Goal: Find specific page/section: Find specific page/section

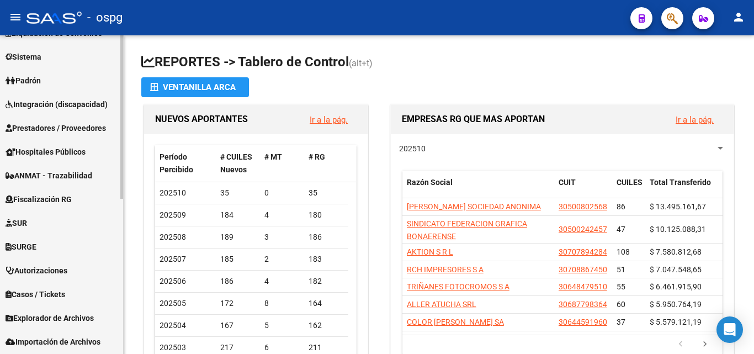
scroll to position [303, 0]
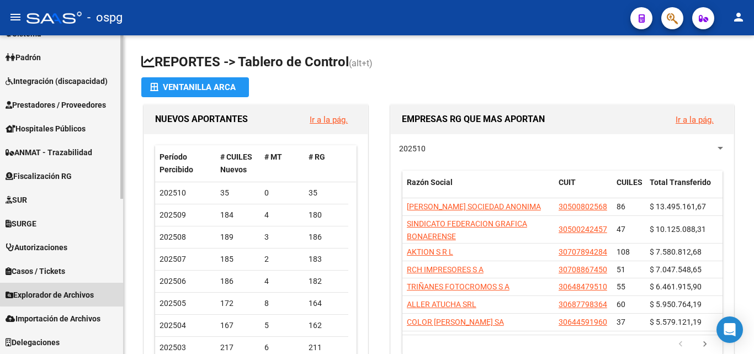
click at [73, 284] on link "Explorador de Archivos" at bounding box center [61, 295] width 123 height 24
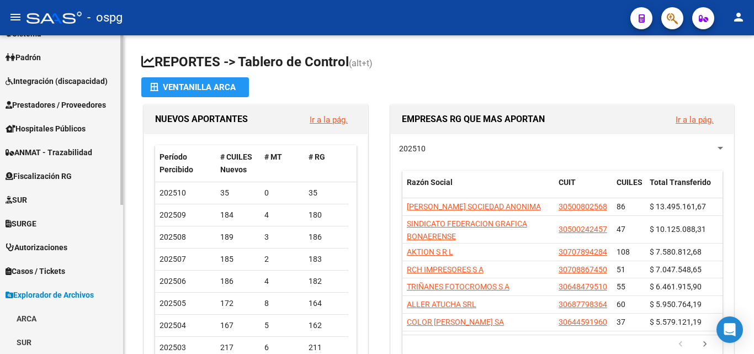
scroll to position [192, 0]
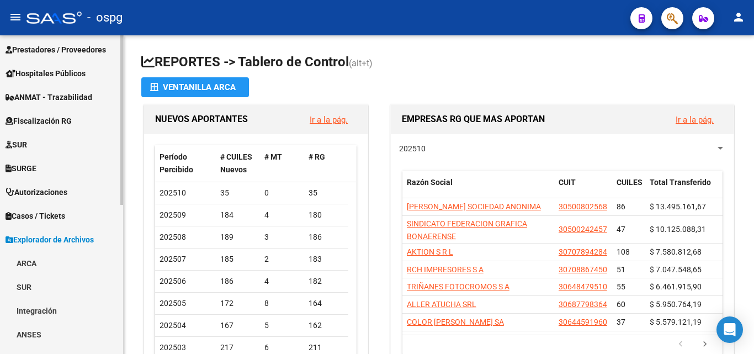
click at [24, 261] on link "ARCA" at bounding box center [61, 263] width 123 height 24
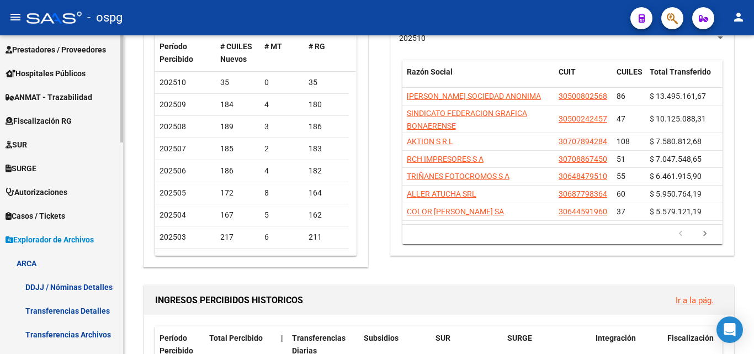
scroll to position [358, 0]
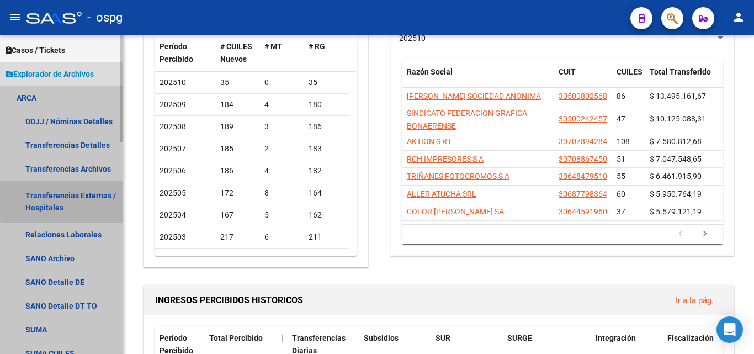
click at [79, 200] on link "Transferencias Externas / Hospitales" at bounding box center [61, 202] width 123 height 42
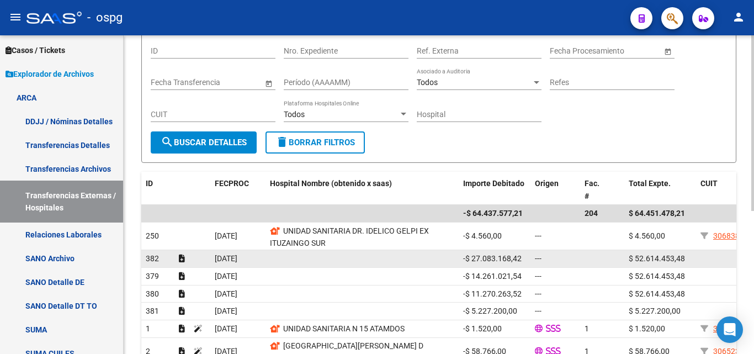
scroll to position [166, 0]
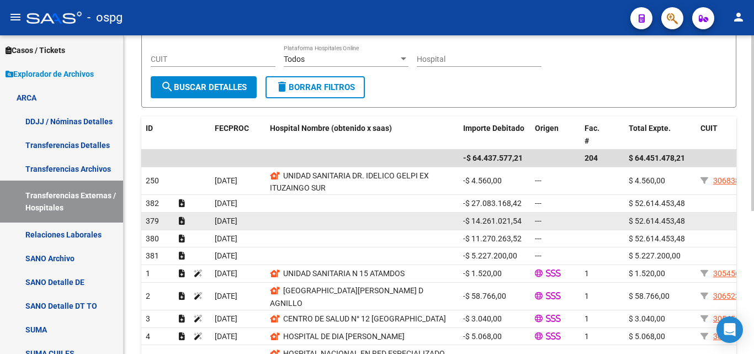
click at [352, 214] on datatable-body-cell at bounding box center [362, 221] width 193 height 17
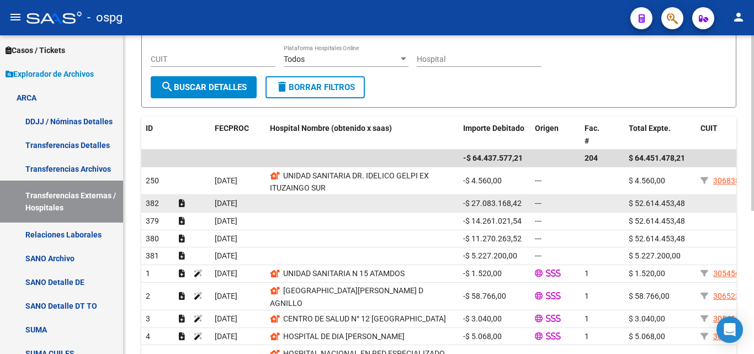
click at [348, 202] on datatable-body-cell at bounding box center [362, 203] width 193 height 17
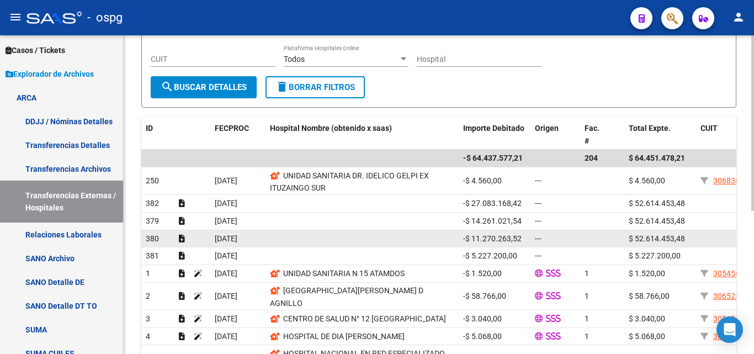
drag, startPoint x: 345, startPoint y: 219, endPoint x: 345, endPoint y: 240, distance: 21.0
click at [345, 219] on datatable-body-cell at bounding box center [362, 221] width 193 height 17
click at [345, 240] on datatable-body-cell at bounding box center [362, 238] width 193 height 17
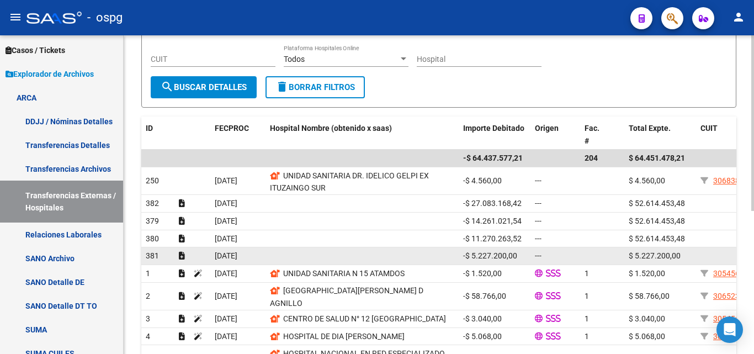
click at [347, 251] on datatable-body-cell at bounding box center [362, 255] width 193 height 17
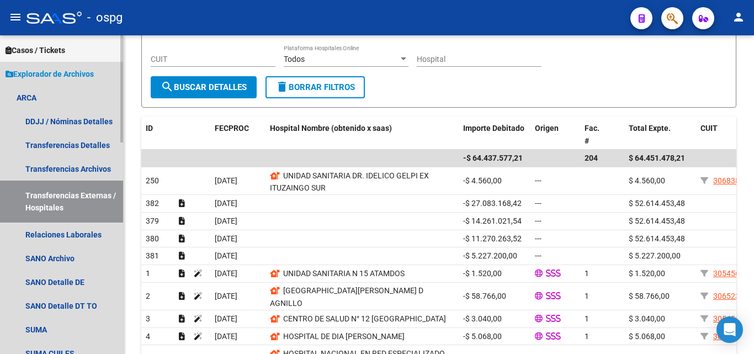
click at [47, 70] on span "Explorador de Archivos" at bounding box center [50, 74] width 88 height 12
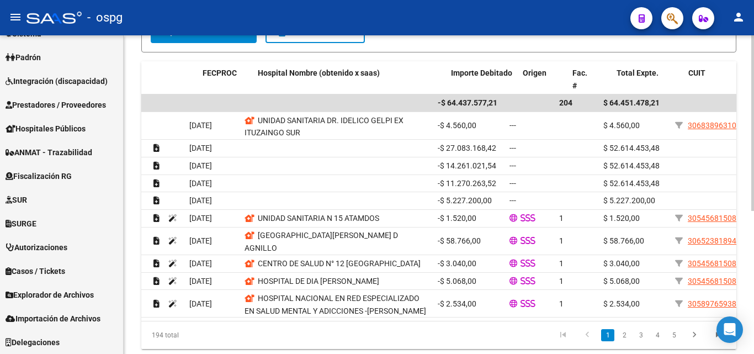
scroll to position [0, 0]
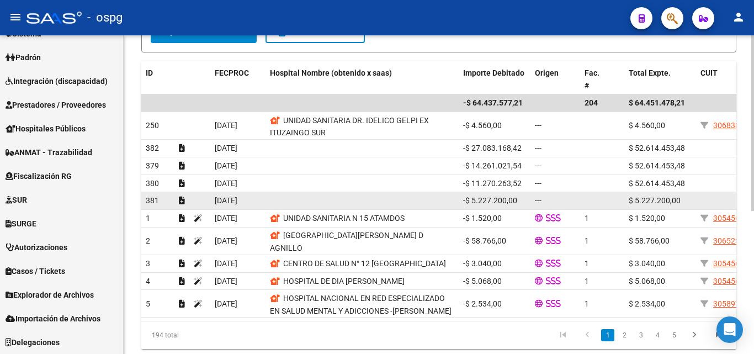
click at [179, 195] on div at bounding box center [192, 200] width 27 height 13
click at [178, 207] on datatable-body-cell at bounding box center [192, 200] width 36 height 17
click at [180, 200] on icon at bounding box center [182, 201] width 6 height 8
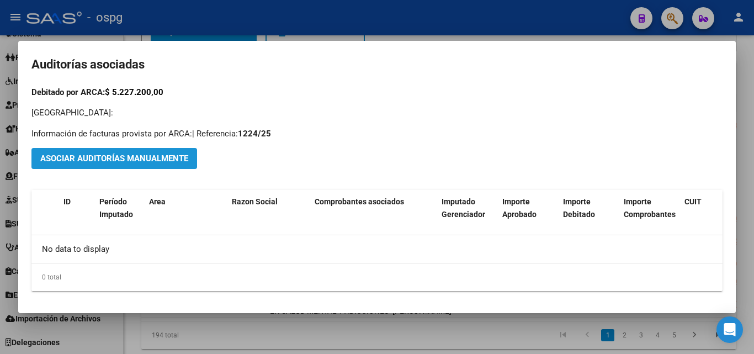
click at [166, 166] on button "Asociar Auditorías Manualmente" at bounding box center [114, 158] width 166 height 20
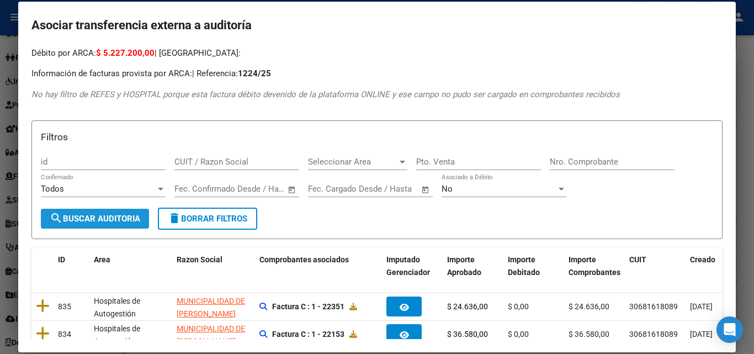
click at [104, 218] on span "search Buscar Auditoria" at bounding box center [95, 219] width 91 height 10
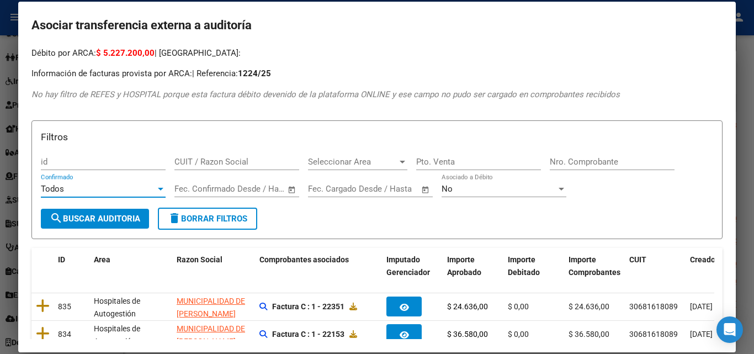
click at [110, 193] on div "Todos" at bounding box center [98, 189] width 115 height 10
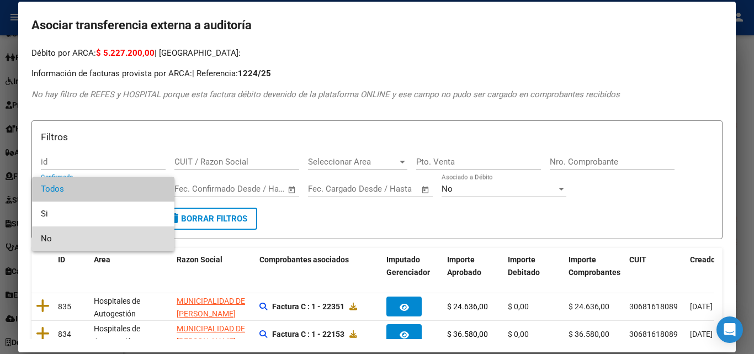
click at [80, 250] on span "No" at bounding box center [103, 238] width 125 height 25
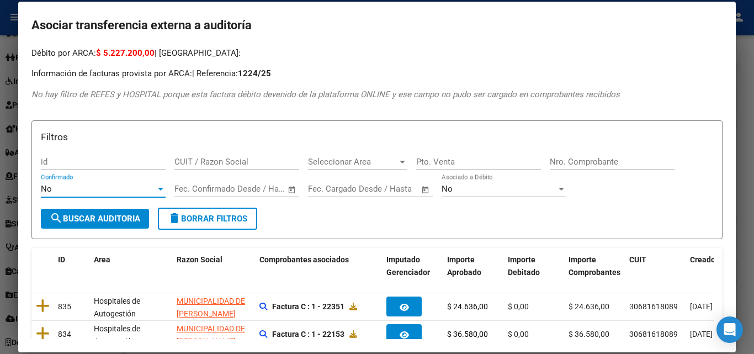
click at [335, 226] on form "Filtros id CUIT / Razon Social Seleccionar Area Seleccionar Area Pto. Venta Nro…" at bounding box center [376, 179] width 691 height 119
click at [0, 140] on div at bounding box center [377, 177] width 754 height 354
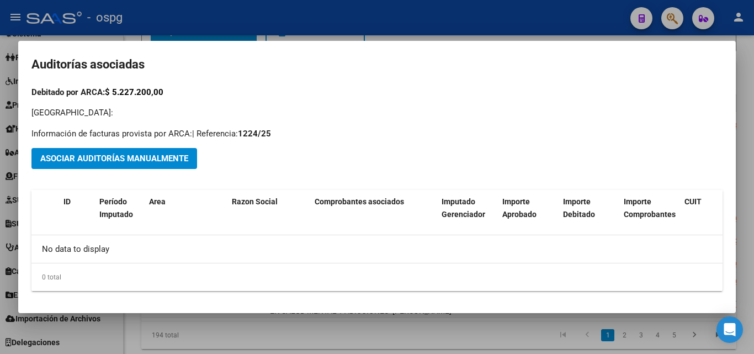
click at [0, 107] on div at bounding box center [377, 177] width 754 height 354
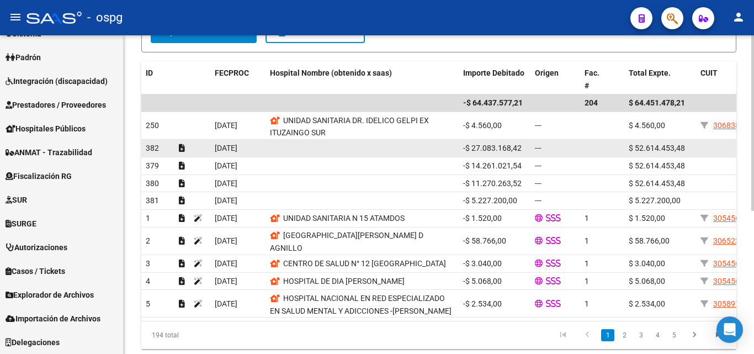
click at [382, 145] on datatable-body-cell at bounding box center [362, 148] width 193 height 17
click at [154, 149] on span "382" at bounding box center [152, 148] width 13 height 9
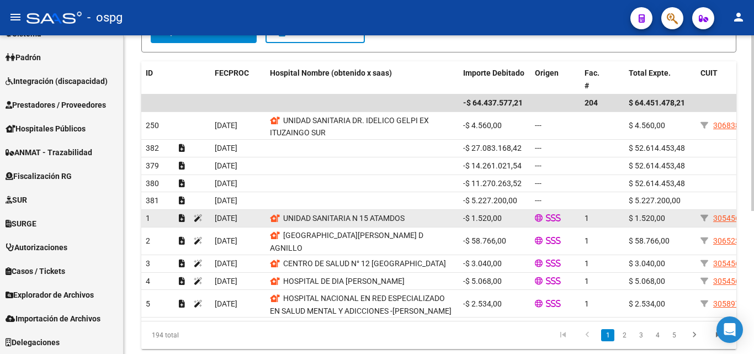
click at [157, 220] on datatable-scroller "-$ 64.437.577,21 204 $ 64.451.478,21 250 [DATE] UNIDAD SANITARIA [PERSON_NAME] …" at bounding box center [438, 205] width 595 height 223
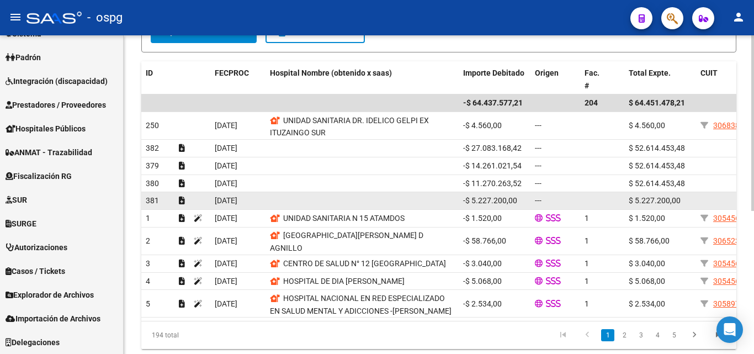
click at [156, 194] on div "381" at bounding box center [158, 200] width 24 height 13
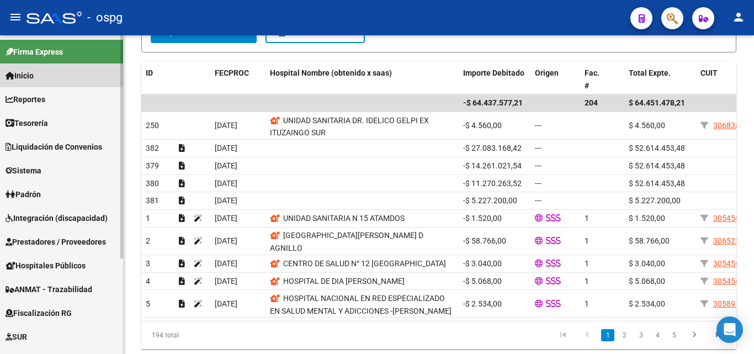
click at [49, 68] on link "Inicio" at bounding box center [61, 75] width 123 height 24
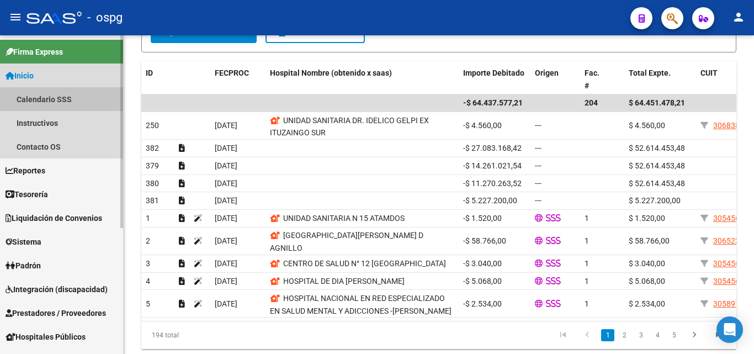
click at [62, 108] on link "Calendario SSS" at bounding box center [61, 99] width 123 height 24
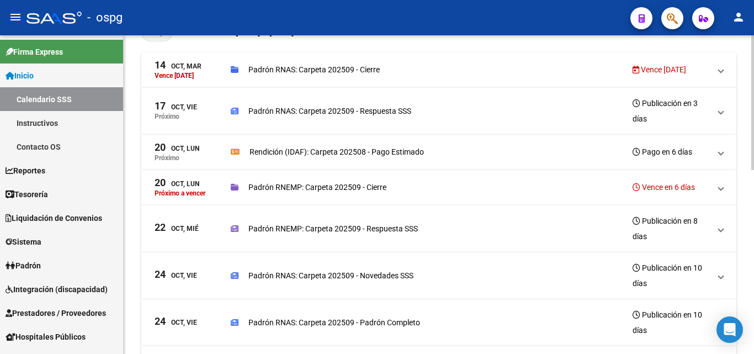
scroll to position [110, 0]
click at [724, 147] on mat-expansion-panel-header "[DATE], [PERSON_NAME] Rendición (IDAF): Carpeta 202508 - Pago Estimado Pago en …" at bounding box center [438, 151] width 595 height 35
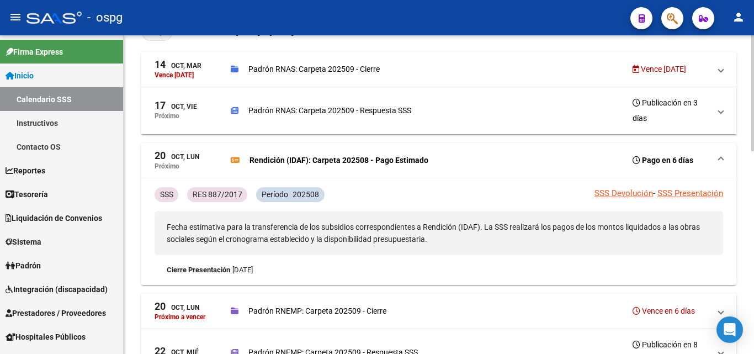
click at [724, 148] on mat-expansion-panel-header "[DATE], [PERSON_NAME] Rendición (IDAF): Carpeta 202508 - Pago Estimado Pago en …" at bounding box center [438, 160] width 595 height 35
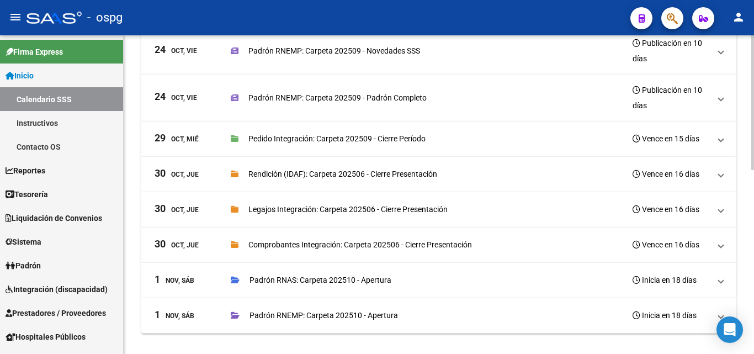
scroll to position [435, 0]
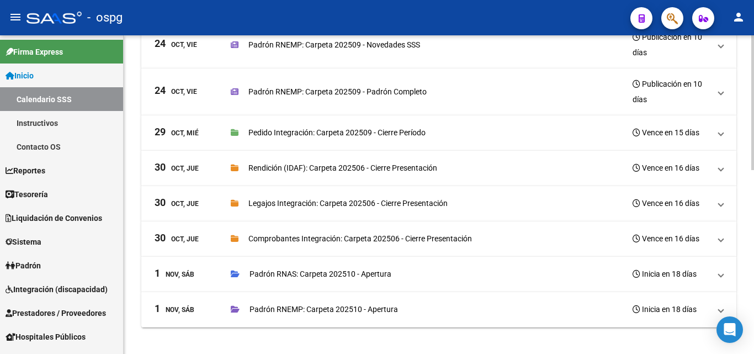
click at [718, 166] on span "[DATE], Jue Rendición (IDAF): Carpeta 202506 - Cierre Presentación Vence en 16 …" at bounding box center [437, 167] width 564 height 15
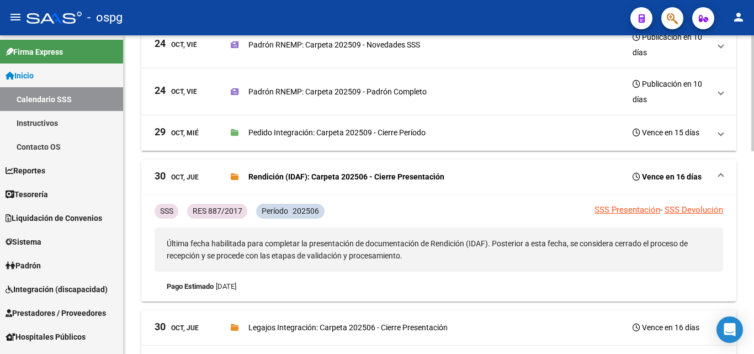
click at [718, 166] on mat-expansion-panel-header "[DATE], Jue Rendición (IDAF): Carpeta 202506 - Cierre Presentación Vence en 16 …" at bounding box center [438, 177] width 595 height 35
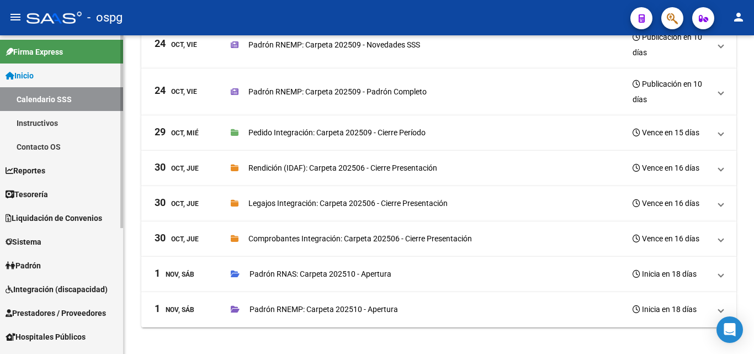
click at [60, 119] on link "Instructivos" at bounding box center [61, 123] width 123 height 24
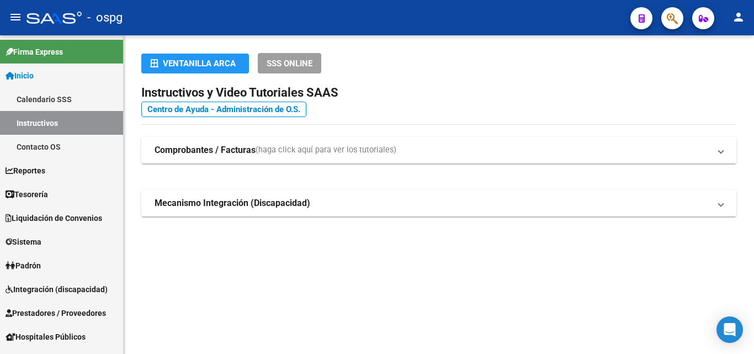
click at [725, 147] on mat-expansion-panel-header "Comprobantes / Facturas (haga click aquí para ver los tutoriales)" at bounding box center [438, 150] width 595 height 27
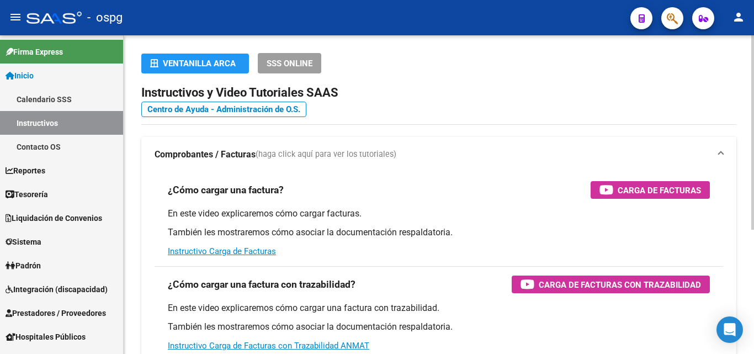
click at [725, 147] on mat-expansion-panel-header "Comprobantes / Facturas (haga click aquí para ver los tutoriales)" at bounding box center [438, 154] width 595 height 35
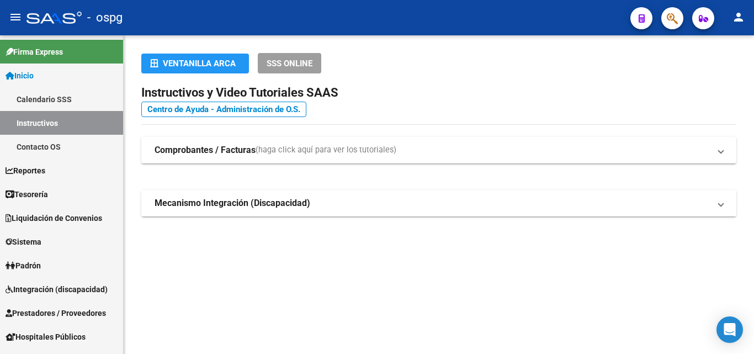
click at [717, 208] on span "Mecanismo Integración (Discapacidad)" at bounding box center [437, 203] width 564 height 12
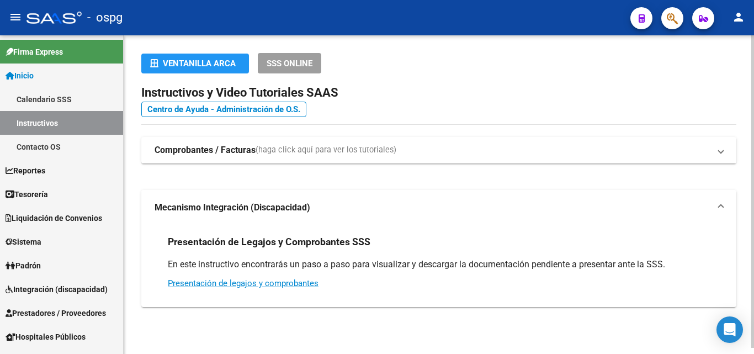
click at [717, 208] on span "Mecanismo Integración (Discapacidad)" at bounding box center [437, 208] width 564 height 12
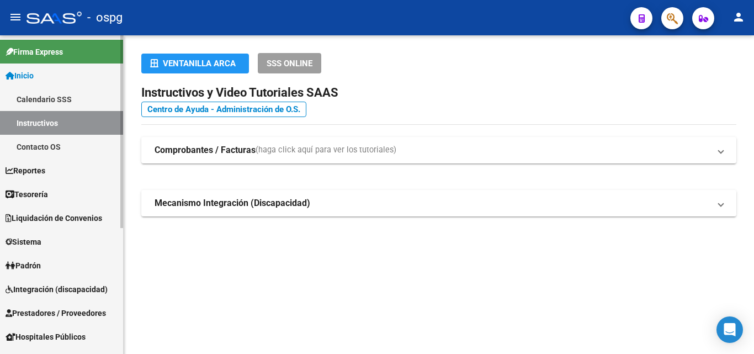
click at [96, 149] on link "Contacto OS" at bounding box center [61, 147] width 123 height 24
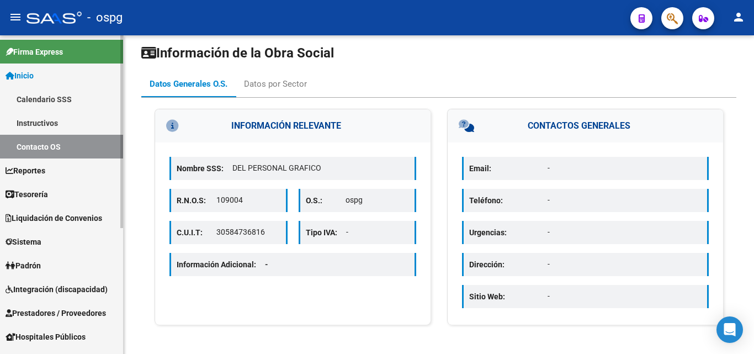
scroll to position [208, 0]
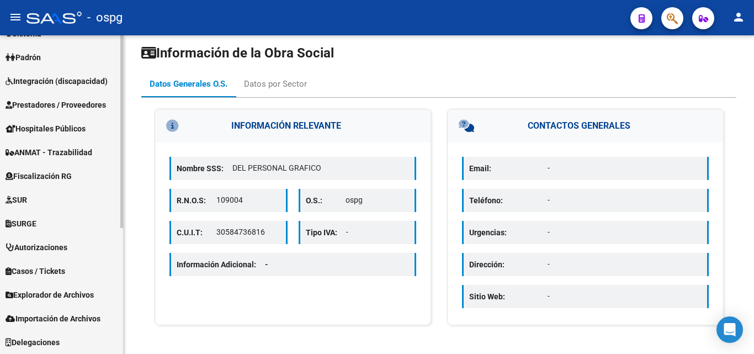
click at [50, 293] on span "Explorador de Archivos" at bounding box center [50, 295] width 88 height 12
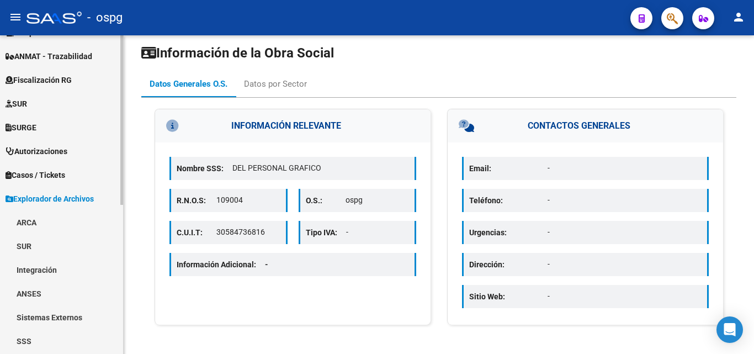
scroll to position [247, 0]
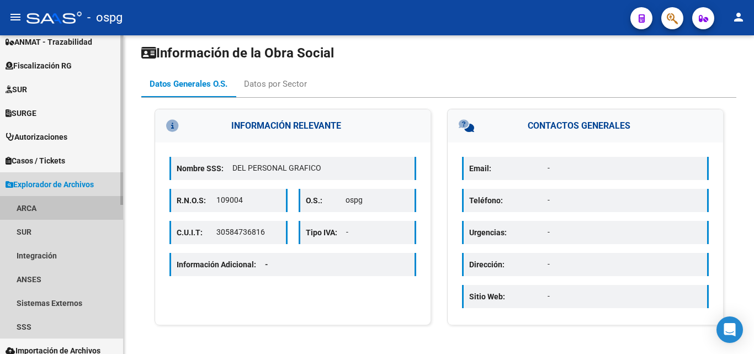
click at [45, 204] on link "ARCA" at bounding box center [61, 208] width 123 height 24
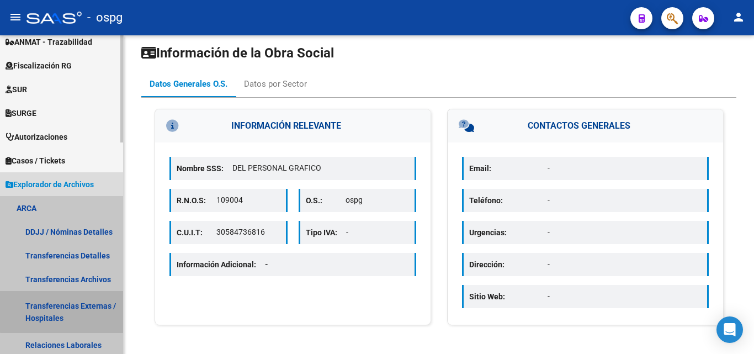
click at [94, 310] on link "Transferencias Externas / Hospitales" at bounding box center [61, 312] width 123 height 42
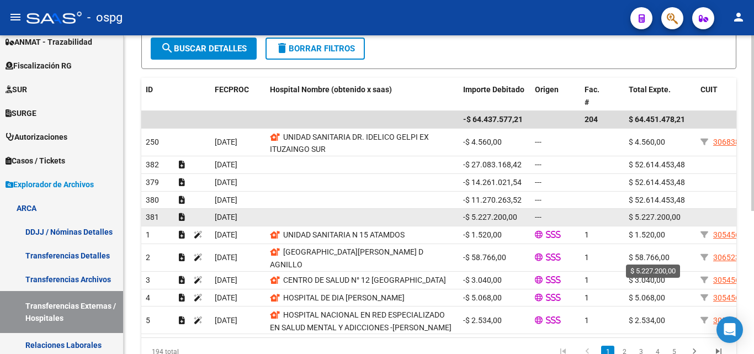
scroll to position [221, 0]
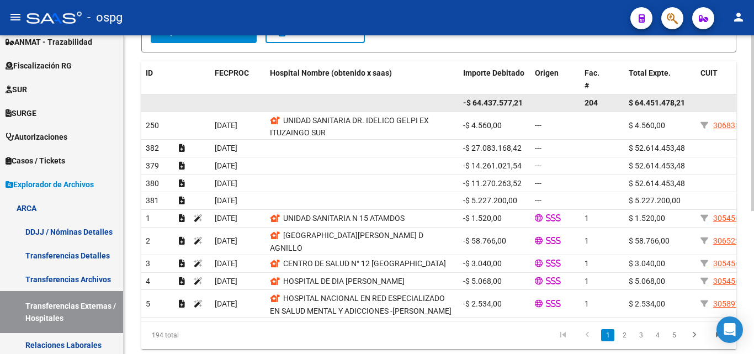
drag, startPoint x: 618, startPoint y: 97, endPoint x: 710, endPoint y: 102, distance: 91.8
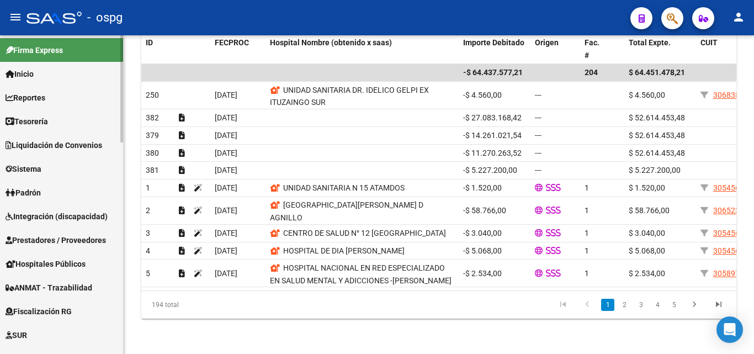
scroll to position [0, 0]
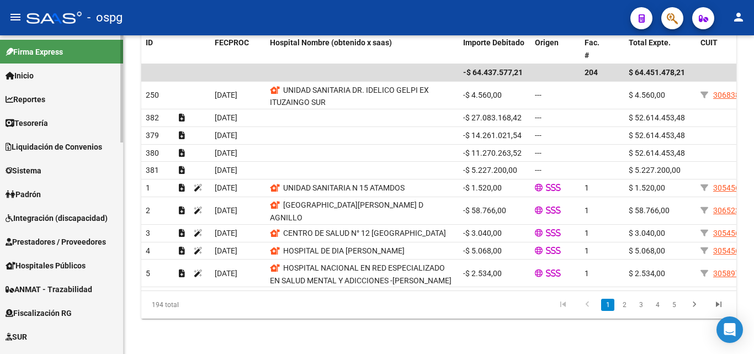
click at [54, 102] on link "Reportes" at bounding box center [61, 99] width 123 height 24
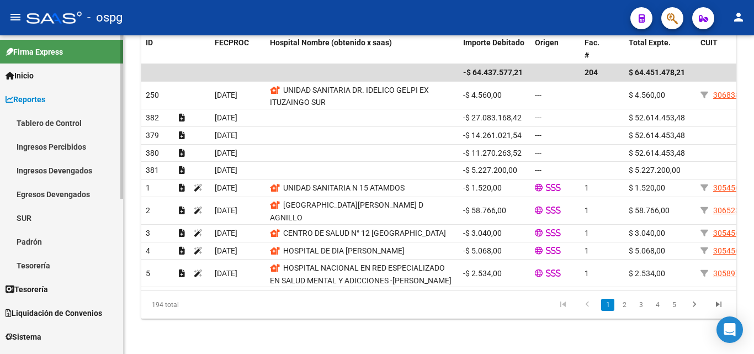
click at [40, 96] on span "Reportes" at bounding box center [26, 99] width 40 height 12
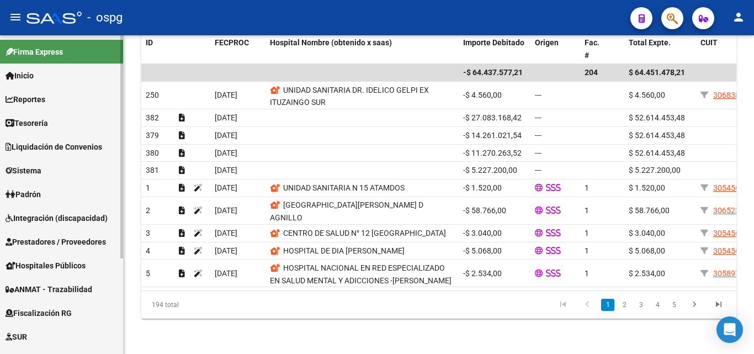
click at [40, 96] on span "Reportes" at bounding box center [26, 99] width 40 height 12
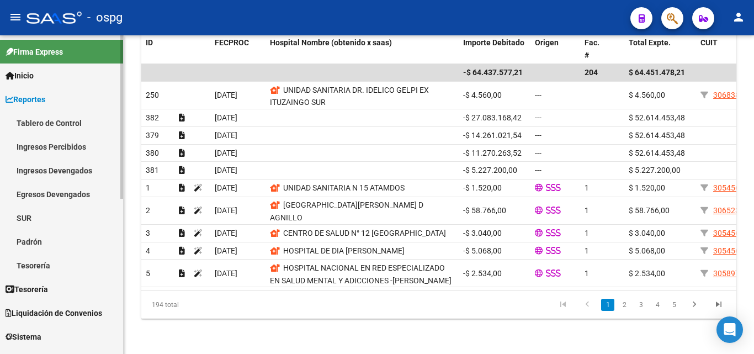
click at [60, 185] on link "Egresos Devengados" at bounding box center [61, 194] width 123 height 24
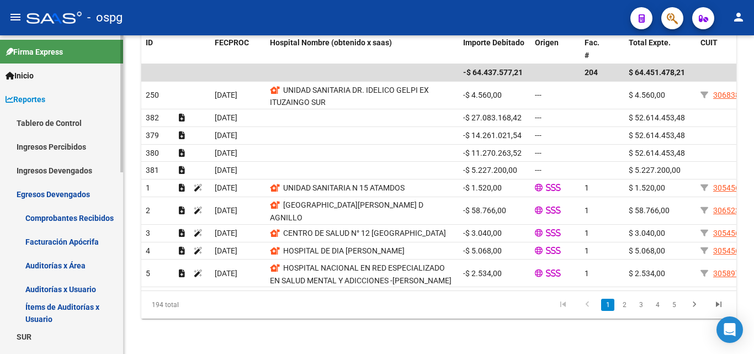
click at [56, 213] on link "Comprobantes Recibidos" at bounding box center [61, 218] width 123 height 24
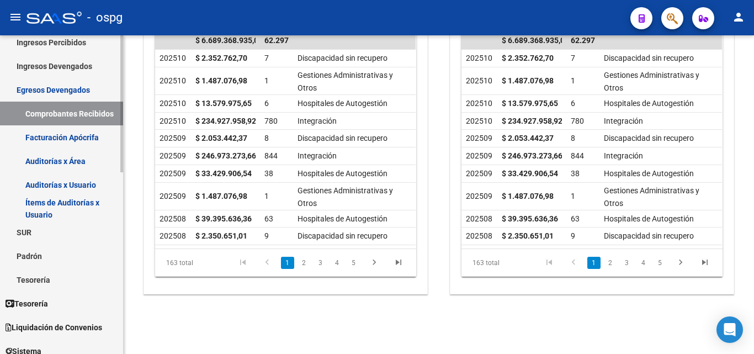
scroll to position [110, 0]
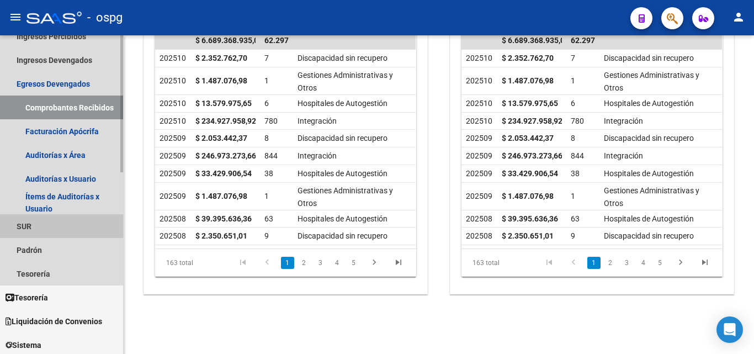
click at [43, 227] on link "SUR" at bounding box center [61, 226] width 123 height 24
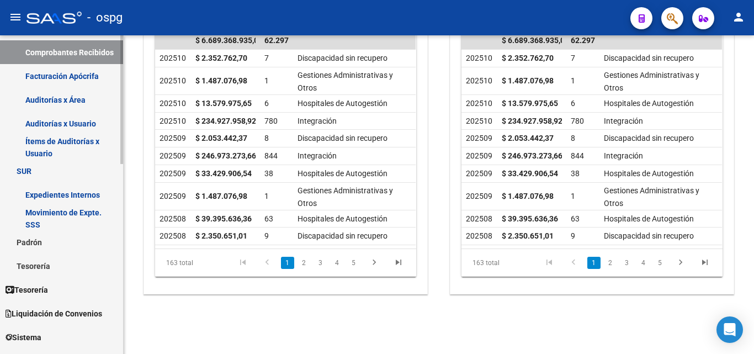
scroll to position [221, 0]
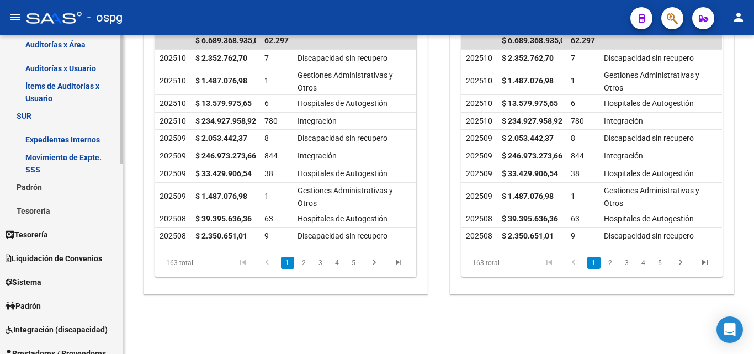
click at [46, 229] on span "Tesorería" at bounding box center [27, 235] width 43 height 12
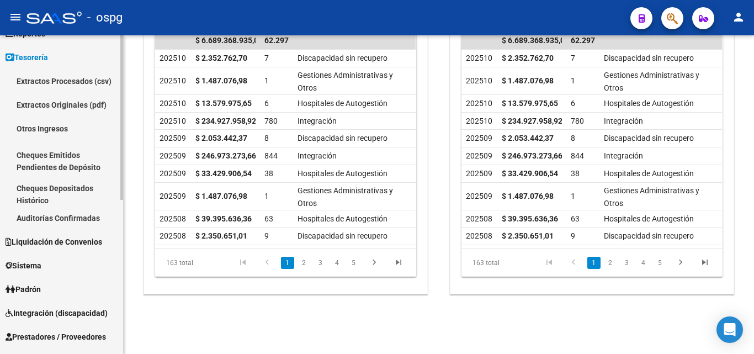
scroll to position [55, 0]
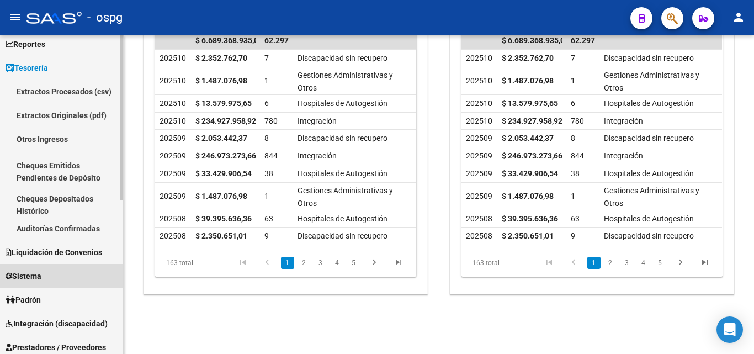
click at [72, 279] on link "Sistema" at bounding box center [61, 276] width 123 height 24
